Goal: Transaction & Acquisition: Purchase product/service

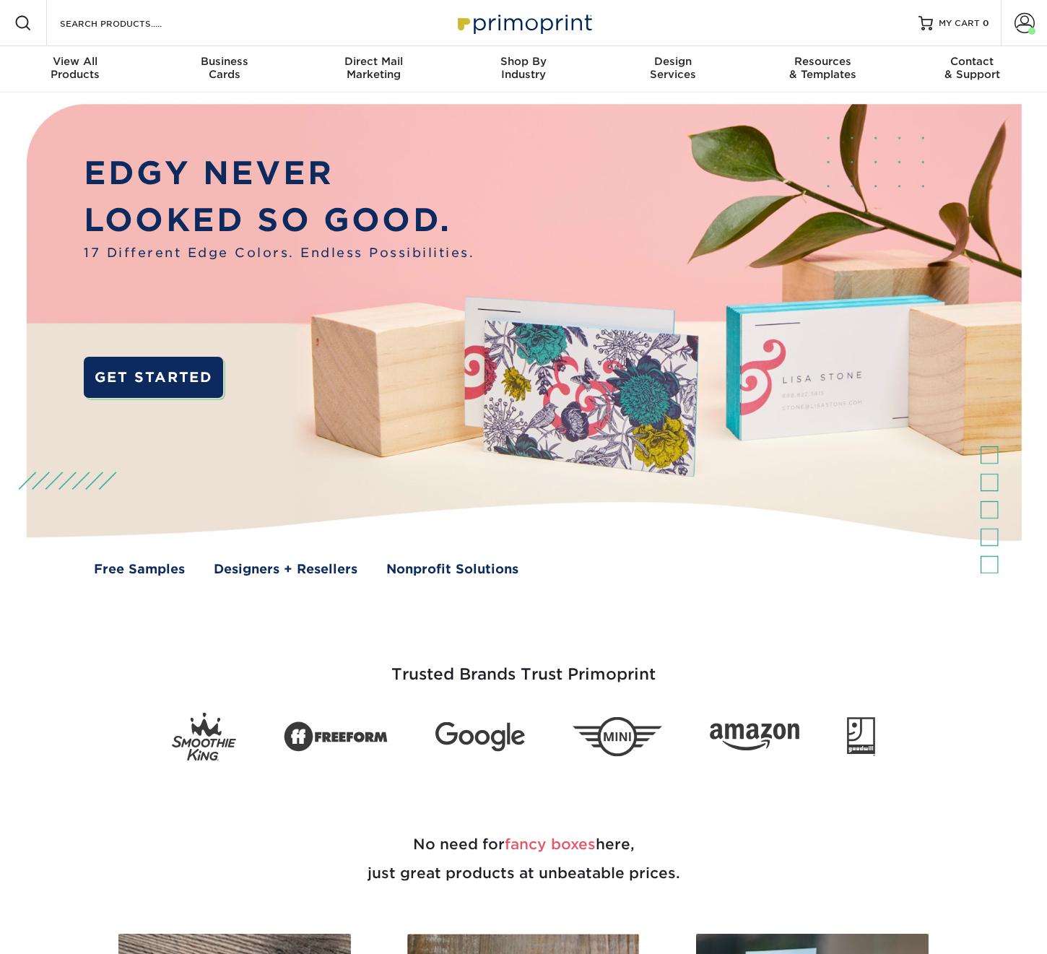
click at [109, 14] on form "Search Products" at bounding box center [128, 22] width 141 height 17
click at [109, 15] on input "Search Products" at bounding box center [128, 22] width 141 height 17
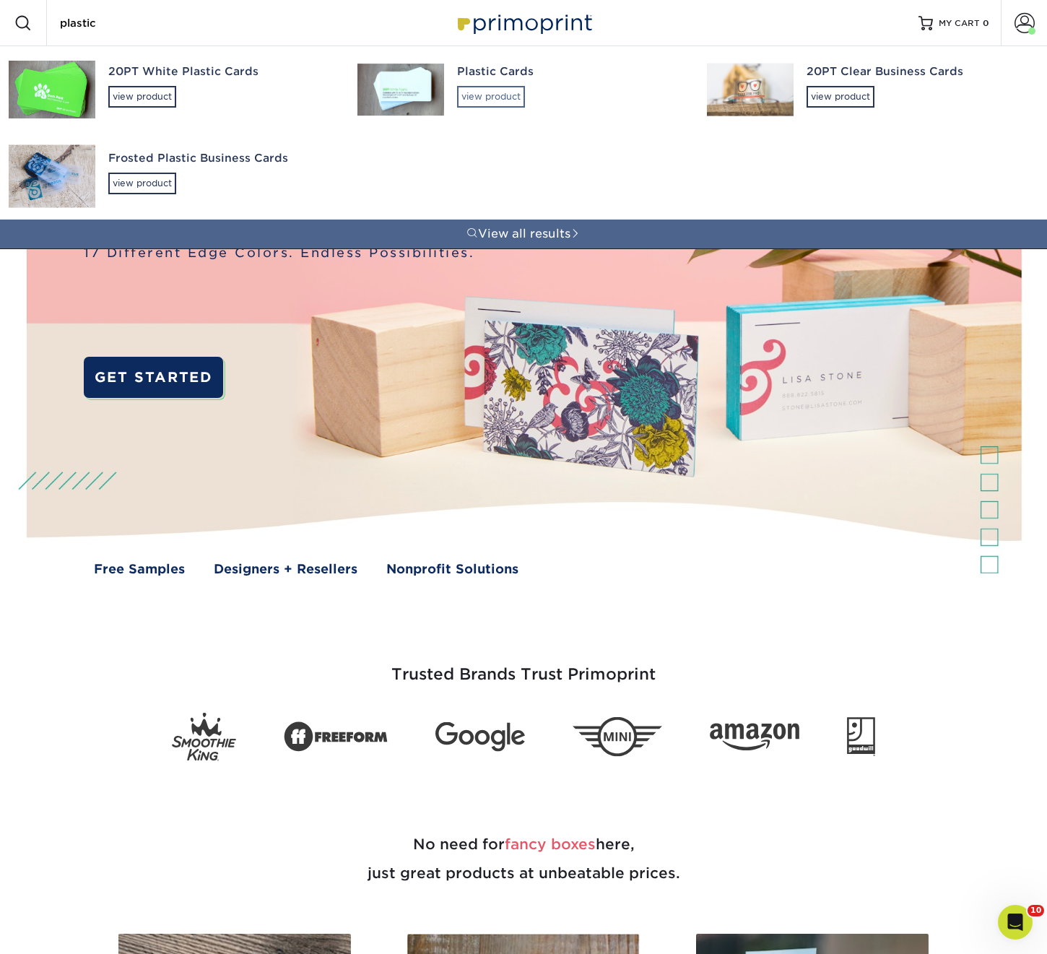
type input "plastic"
click at [496, 94] on div "view product" at bounding box center [491, 97] width 68 height 22
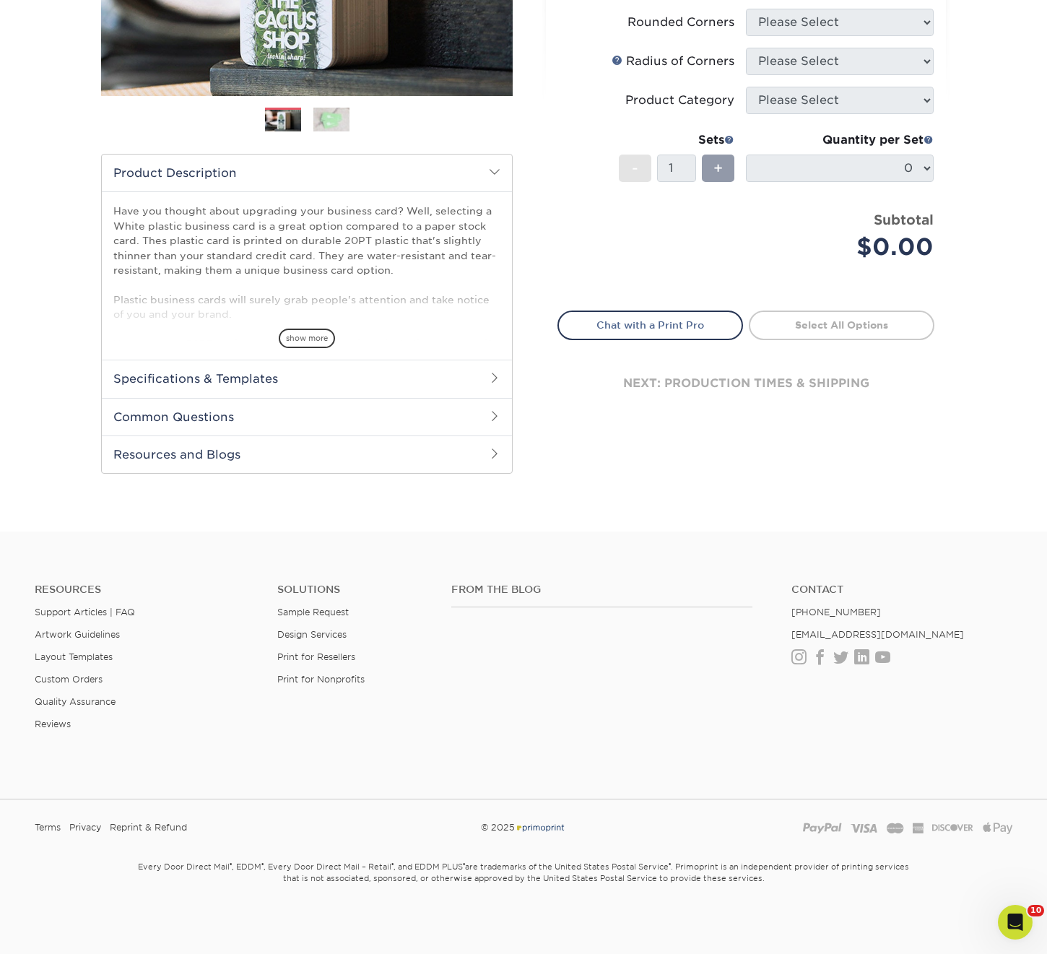
click at [187, 386] on h2 "Specifications & Templates" at bounding box center [307, 379] width 410 height 38
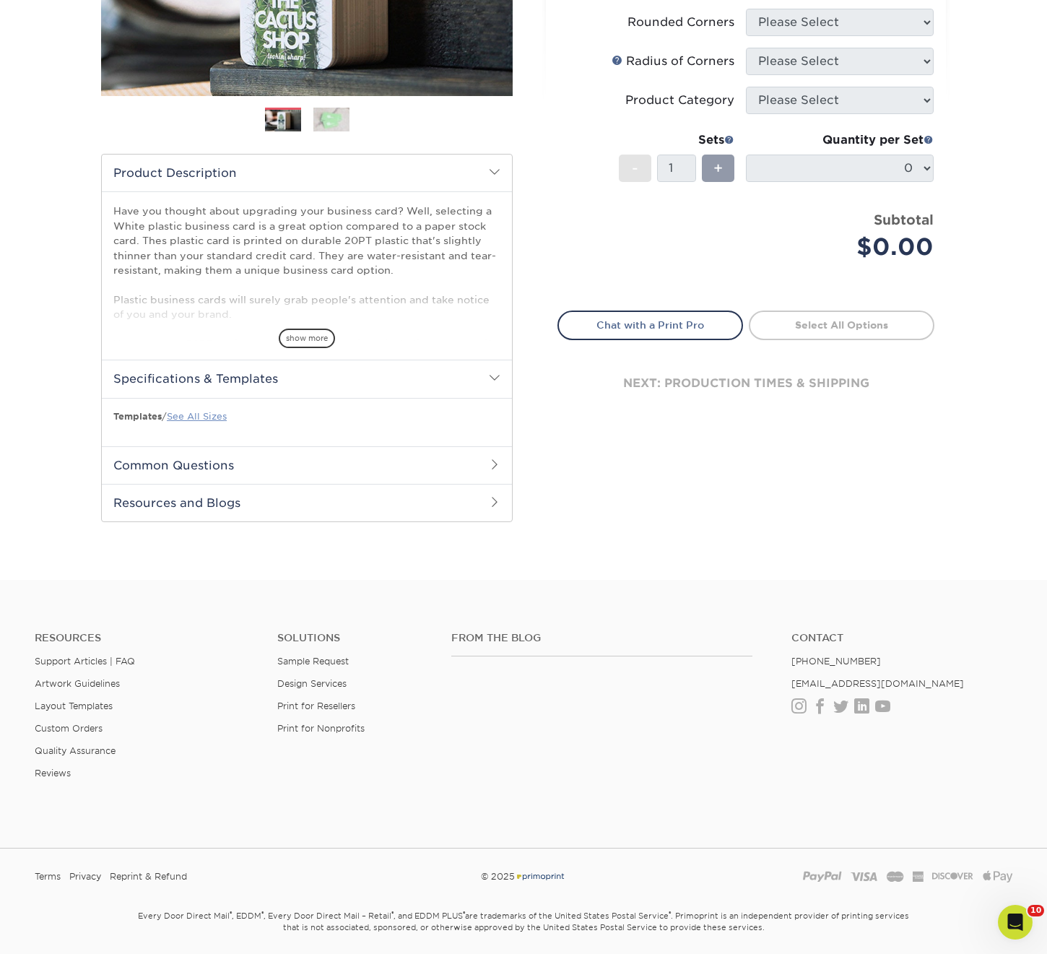
click at [192, 416] on link "See All Sizes" at bounding box center [197, 416] width 60 height 11
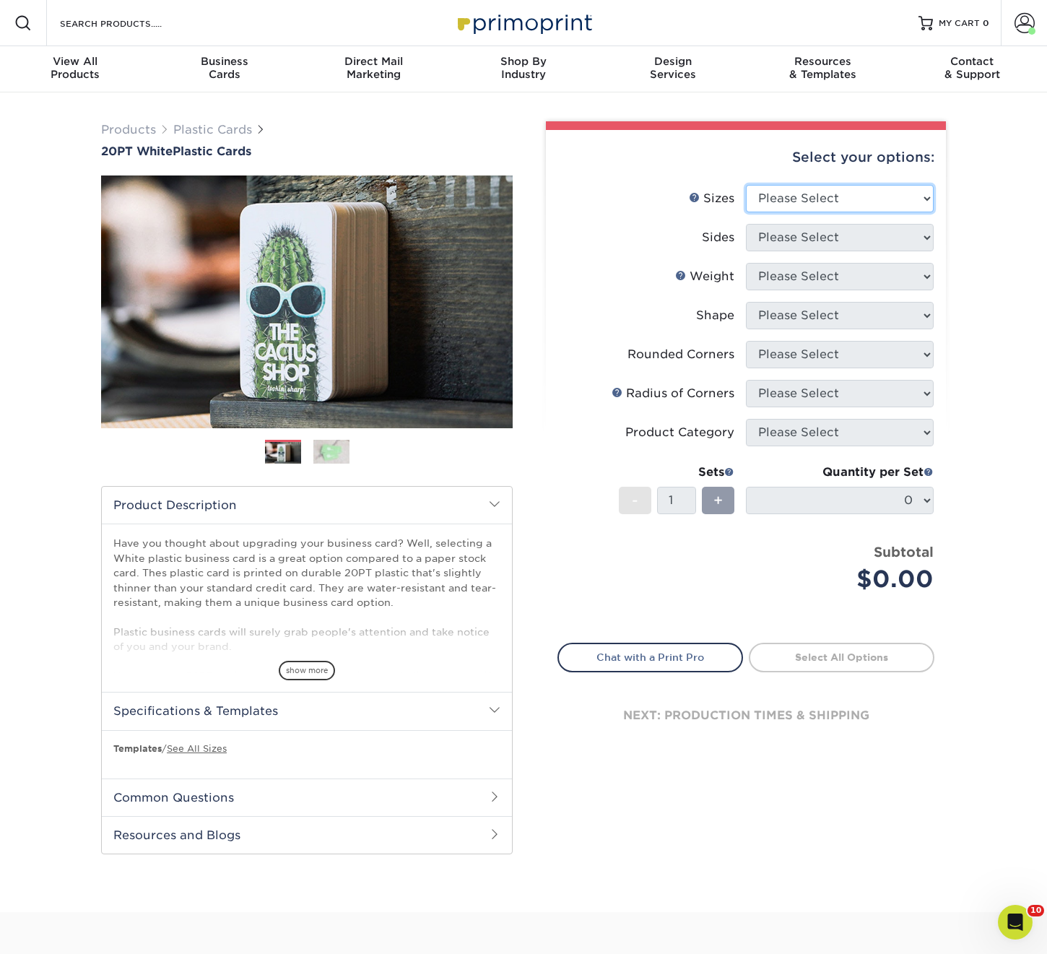
click at [817, 196] on select "Please Select 2" x 3.5" 2" x 8" 2.12" x 3.375" 2.5" x 2.5" 4.25" x 6"" at bounding box center [840, 198] width 188 height 27
select select "2.00x3.50"
click at [746, 185] on select "Please Select 2" x 3.5" 2" x 8" 2.12" x 3.375" 2.5" x 2.5" 4.25" x 6"" at bounding box center [840, 198] width 188 height 27
click at [316, 460] on img at bounding box center [331, 451] width 36 height 25
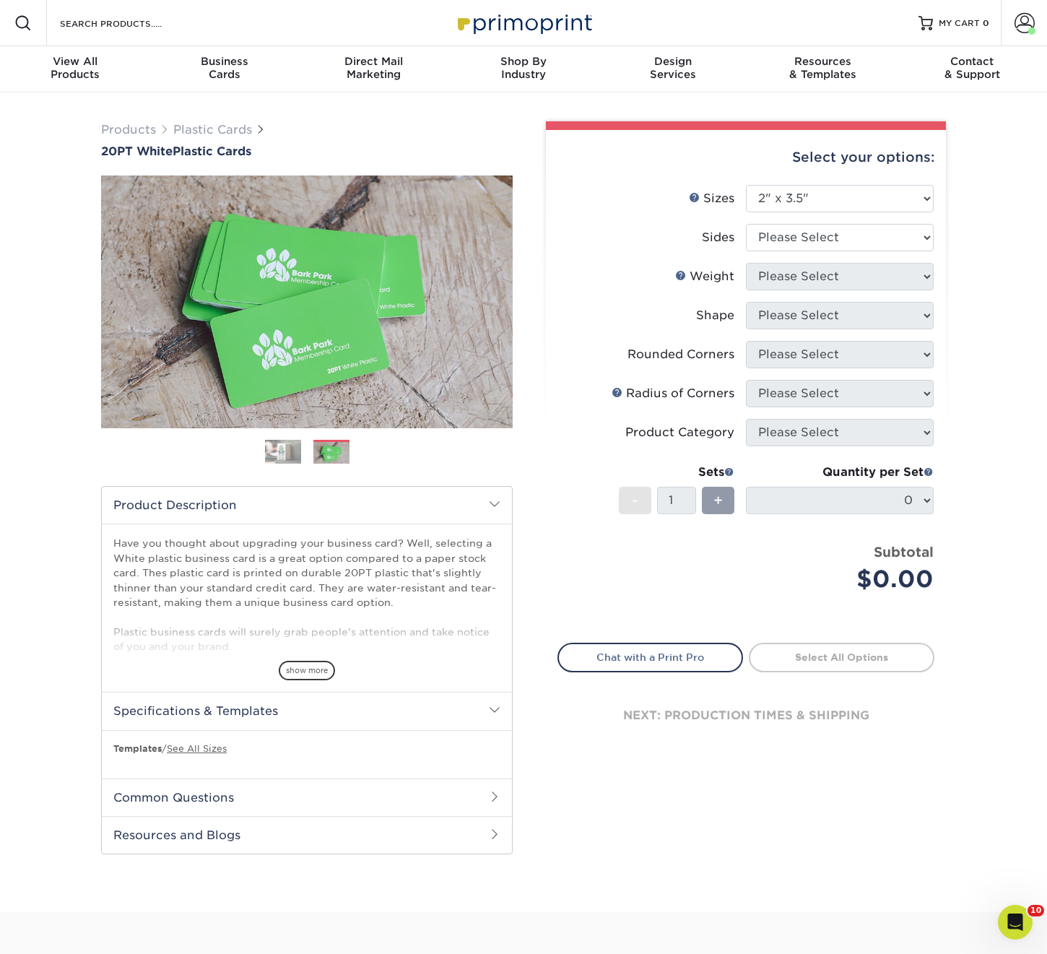
click at [274, 455] on img at bounding box center [283, 451] width 36 height 25
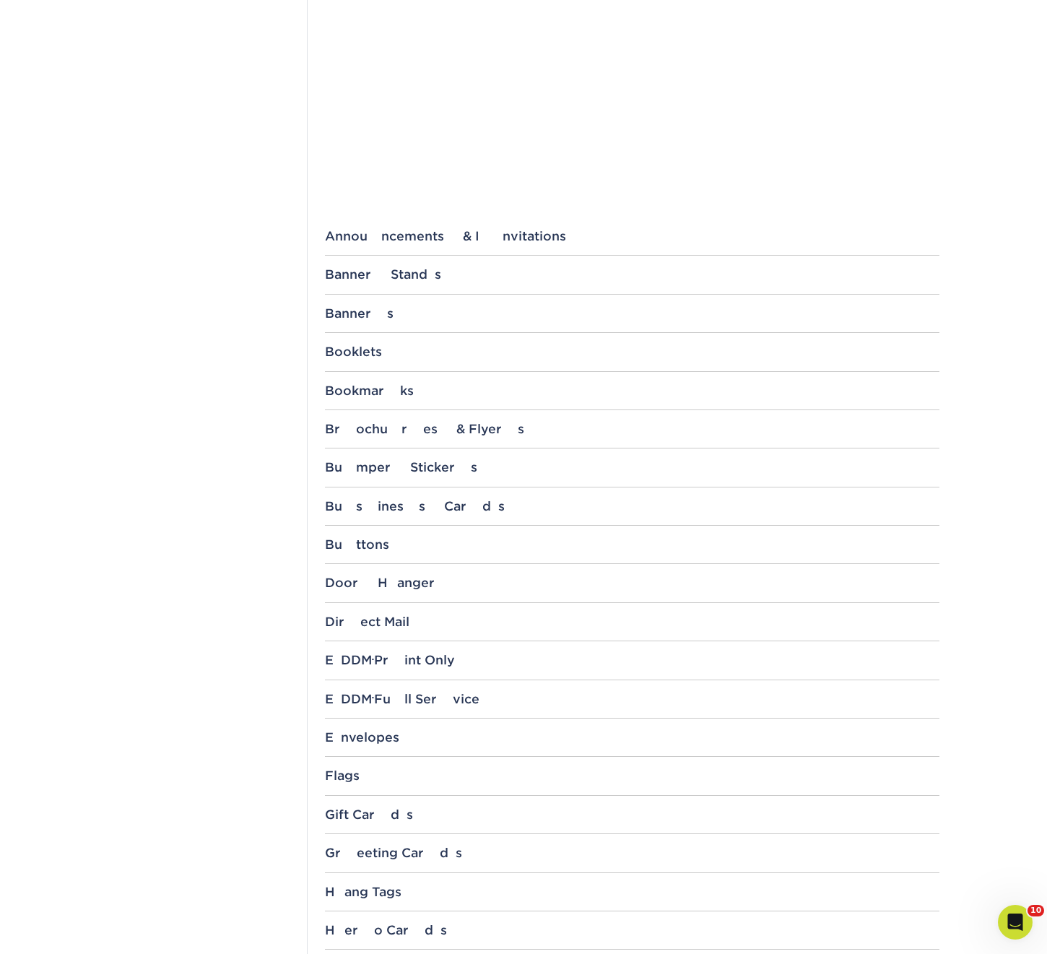
scroll to position [401, 0]
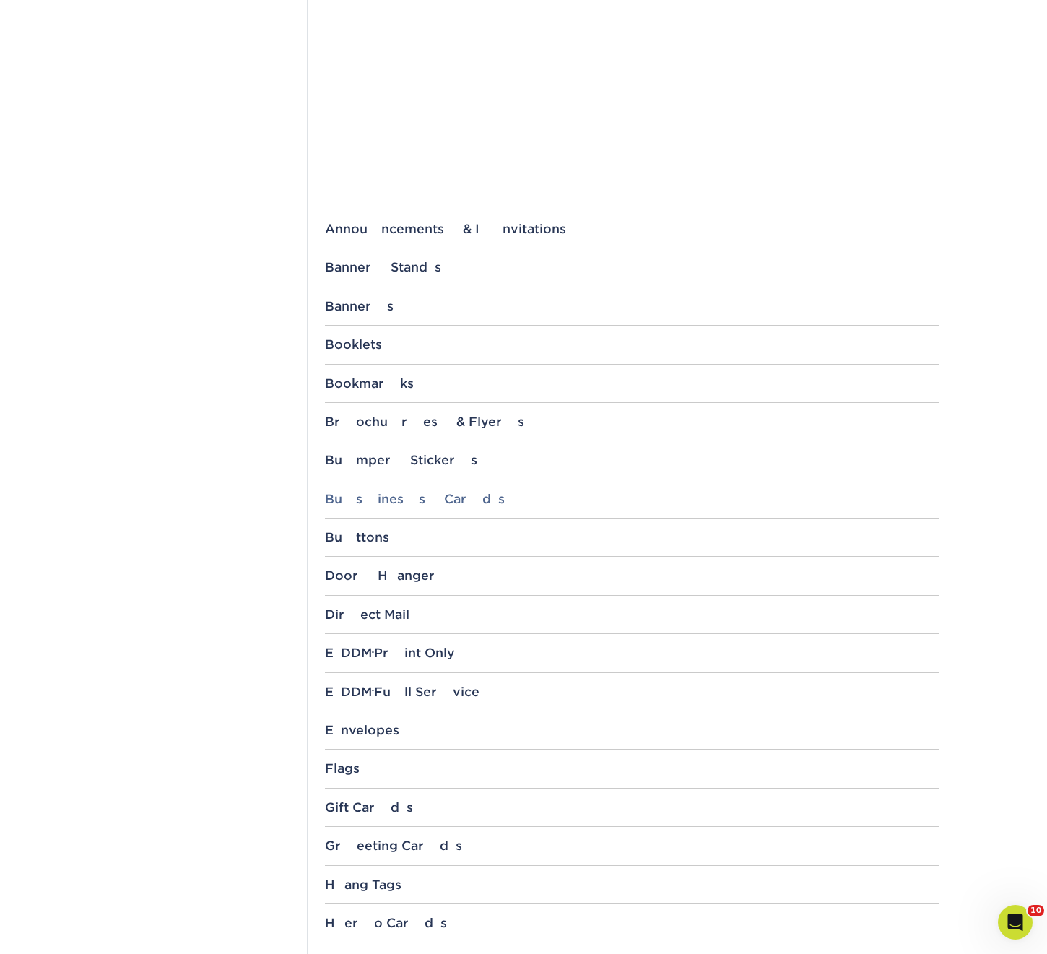
click at [350, 492] on div "Business Cards" at bounding box center [632, 499] width 614 height 14
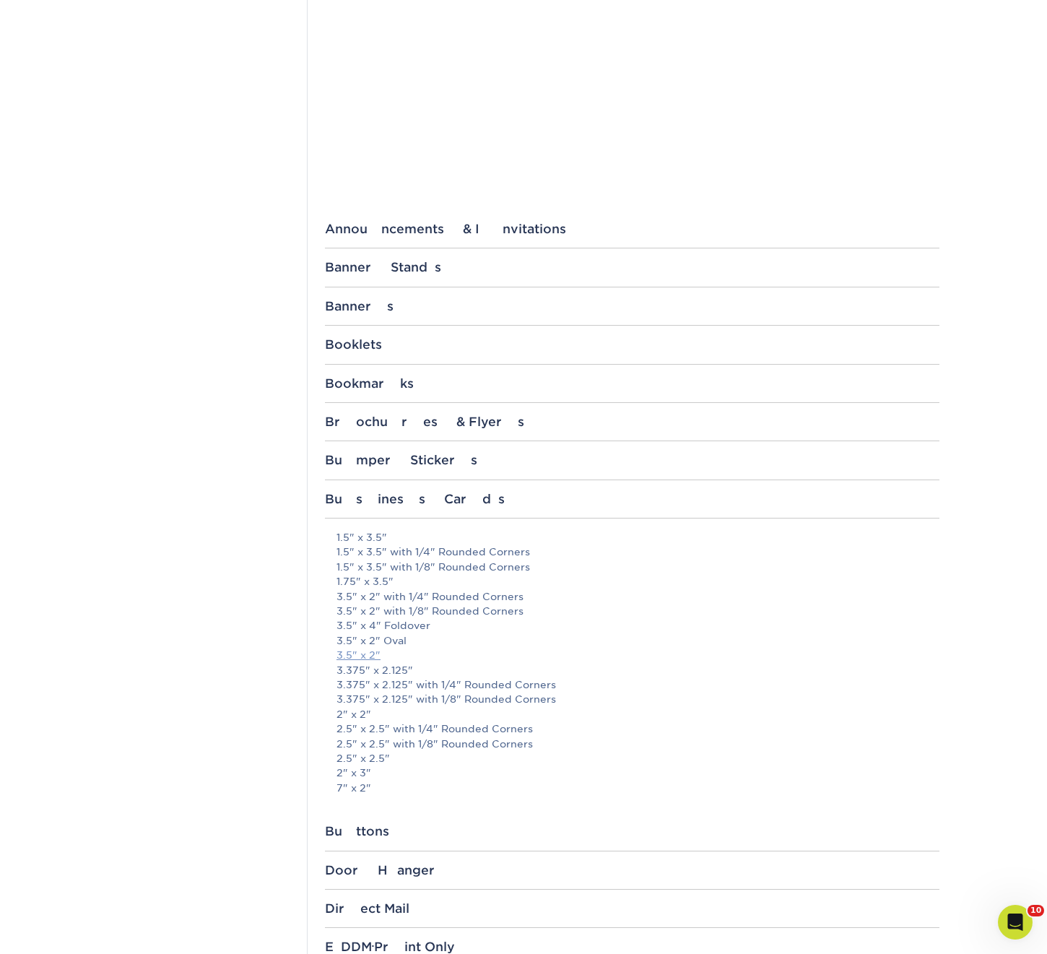
click at [350, 655] on link "3.5" x 2"" at bounding box center [358, 655] width 44 height 12
